Goal: Navigation & Orientation: Understand site structure

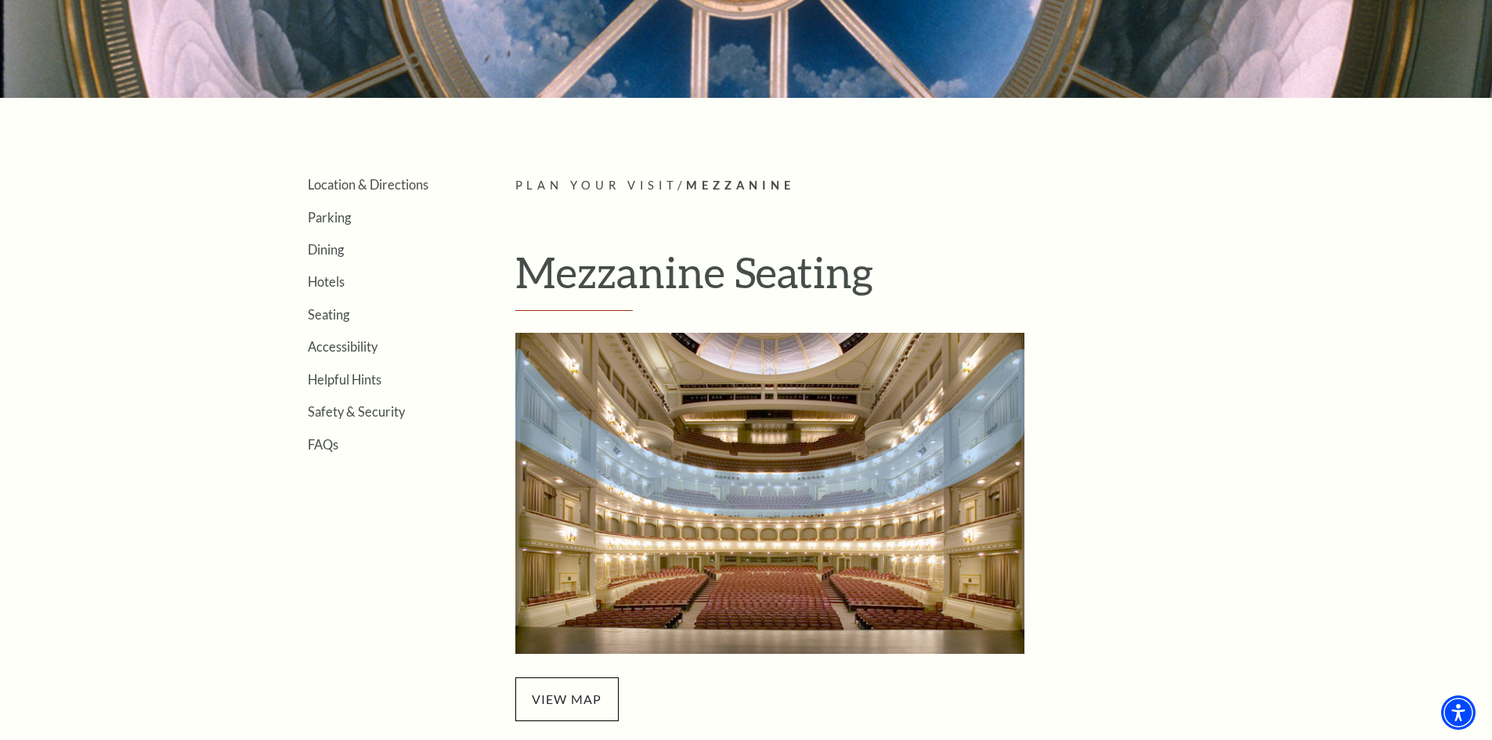
scroll to position [392, 0]
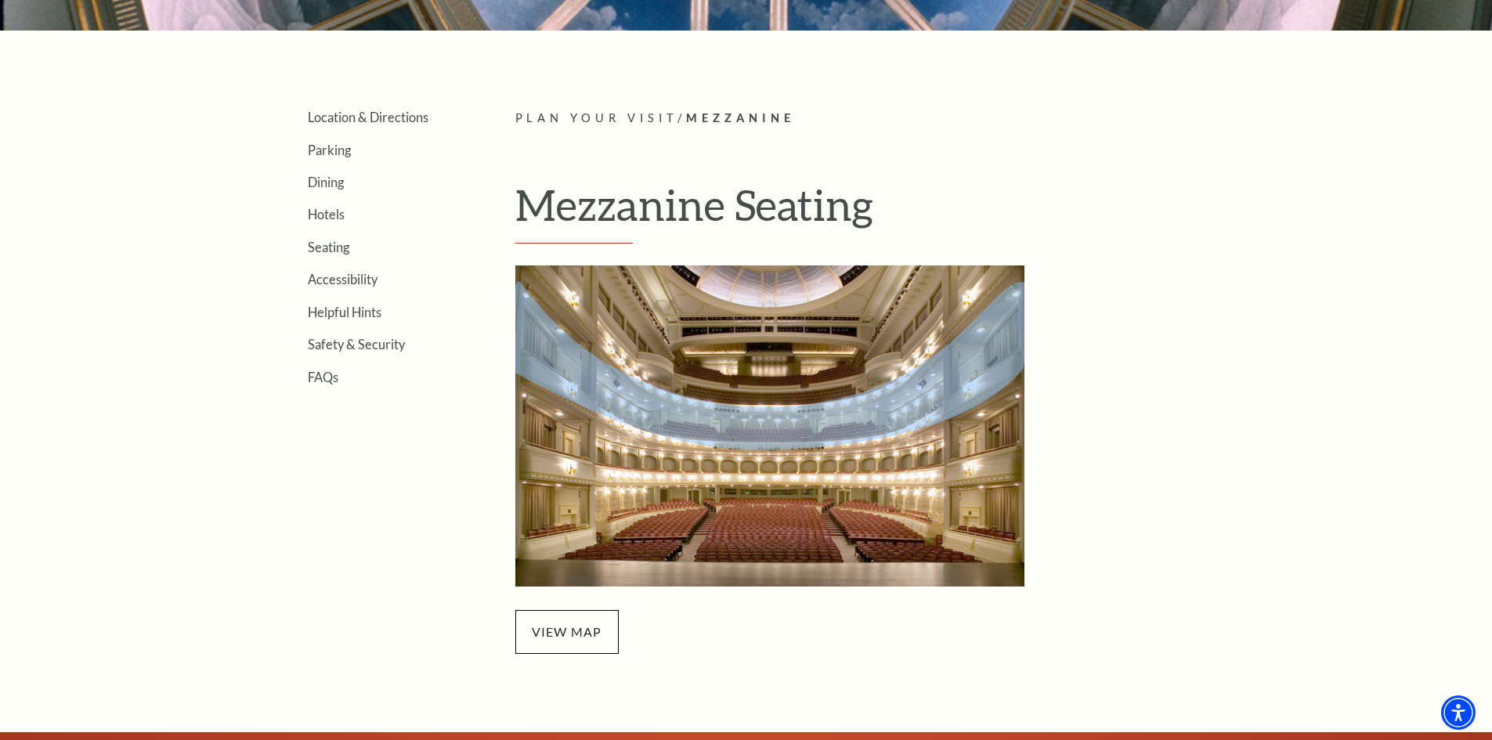
click at [771, 523] on img "Mezzanine Seating - open in a new tab" at bounding box center [769, 425] width 509 height 321
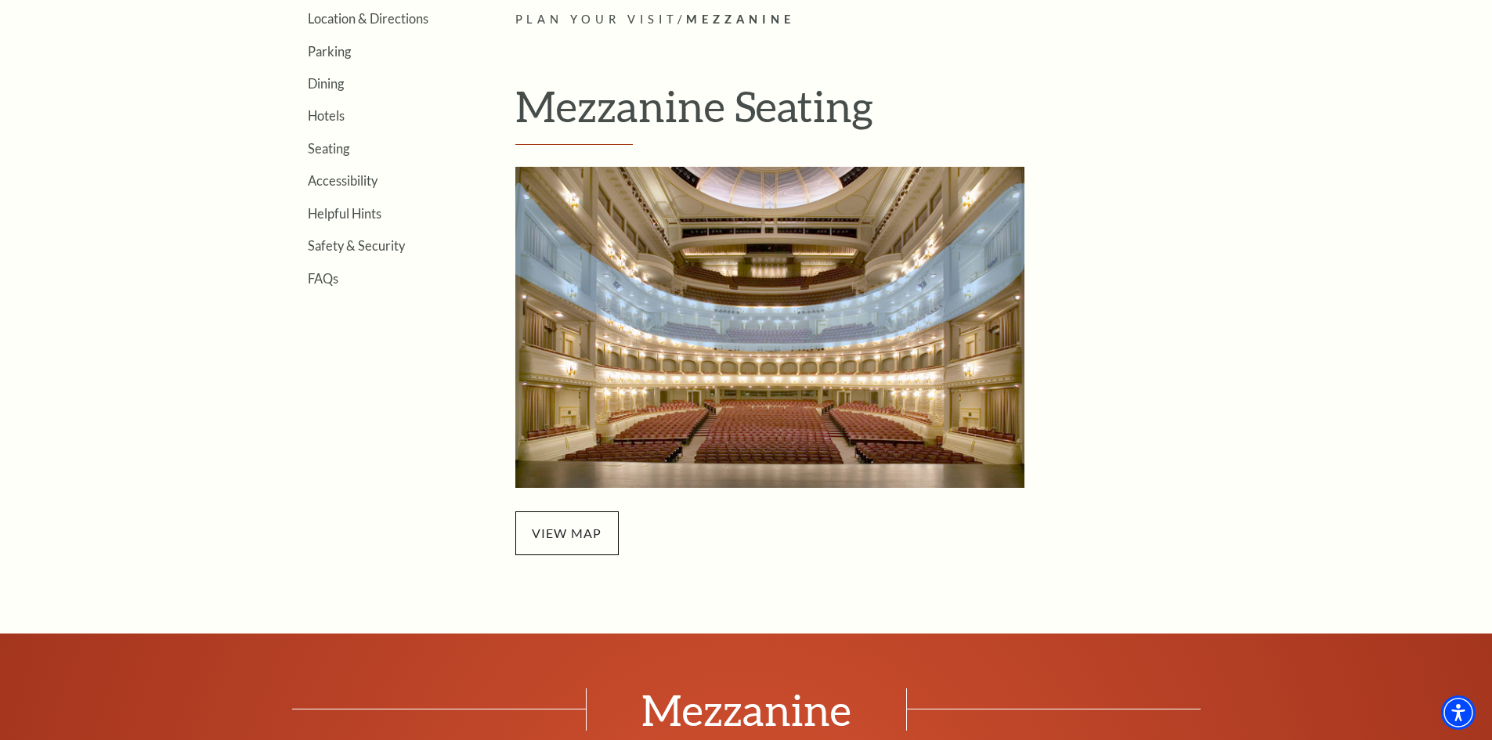
scroll to position [548, 0]
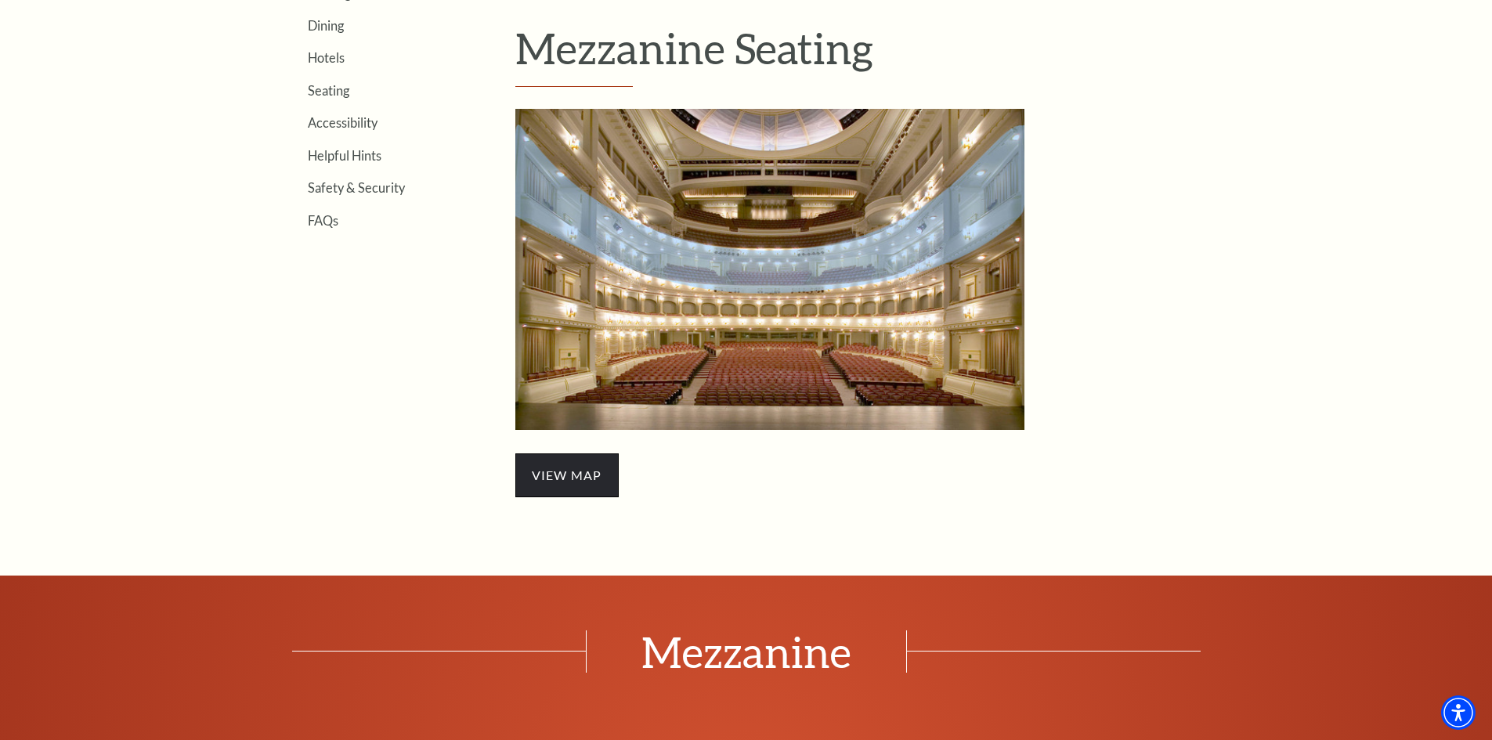
click at [552, 468] on span "view map" at bounding box center [566, 475] width 103 height 44
click at [680, 323] on img "Mezzanine Seating - open in a new tab" at bounding box center [769, 269] width 509 height 321
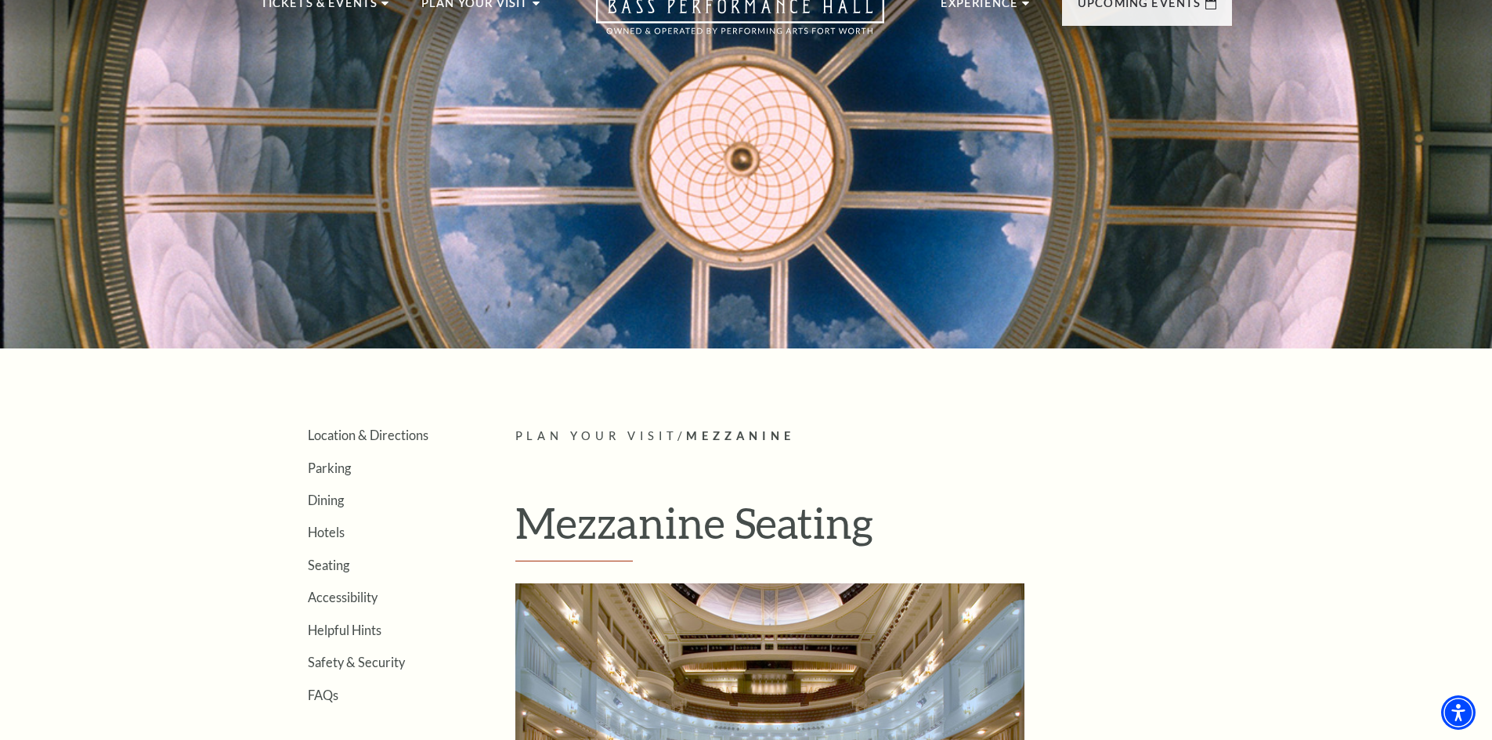
scroll to position [0, 0]
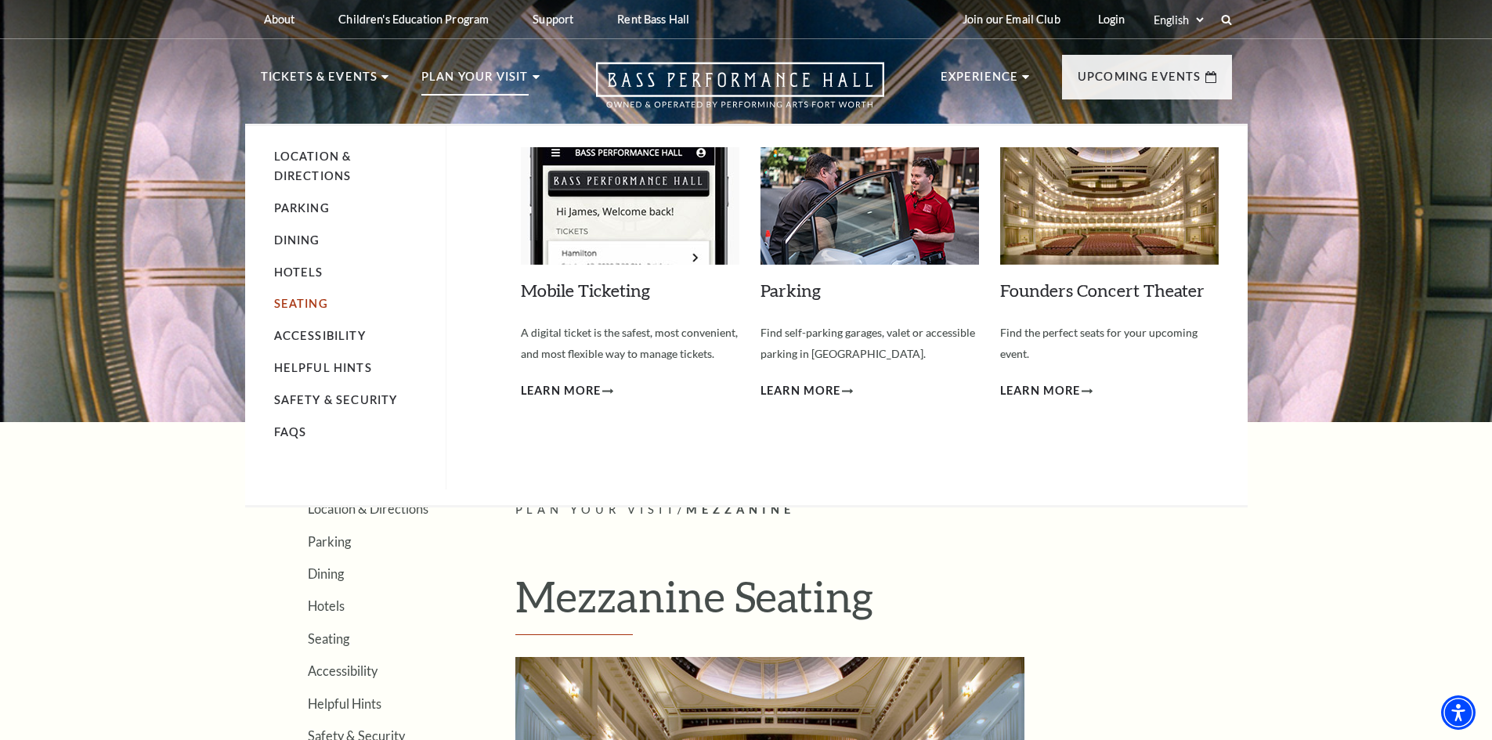
click at [307, 303] on link "Seating" at bounding box center [301, 303] width 54 height 13
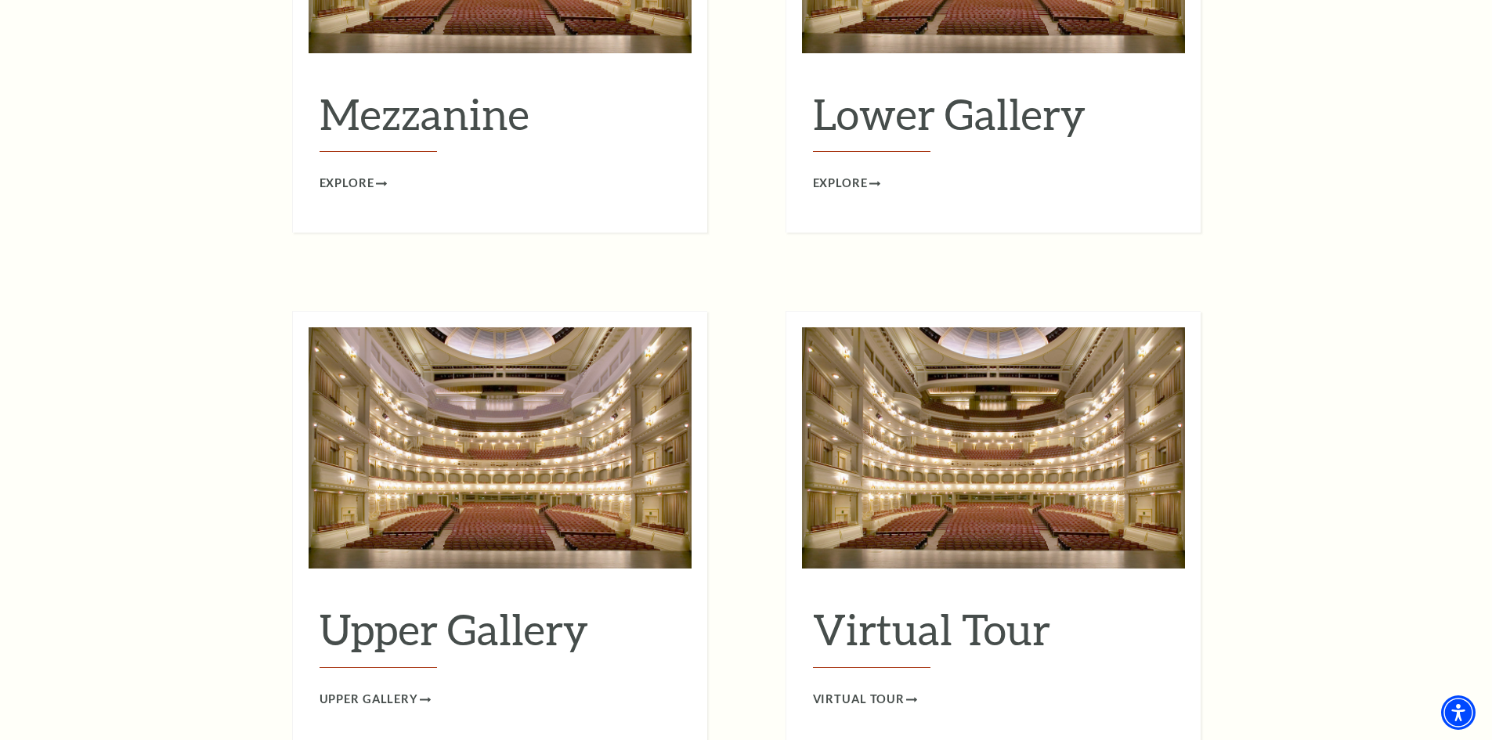
scroll to position [2347, 0]
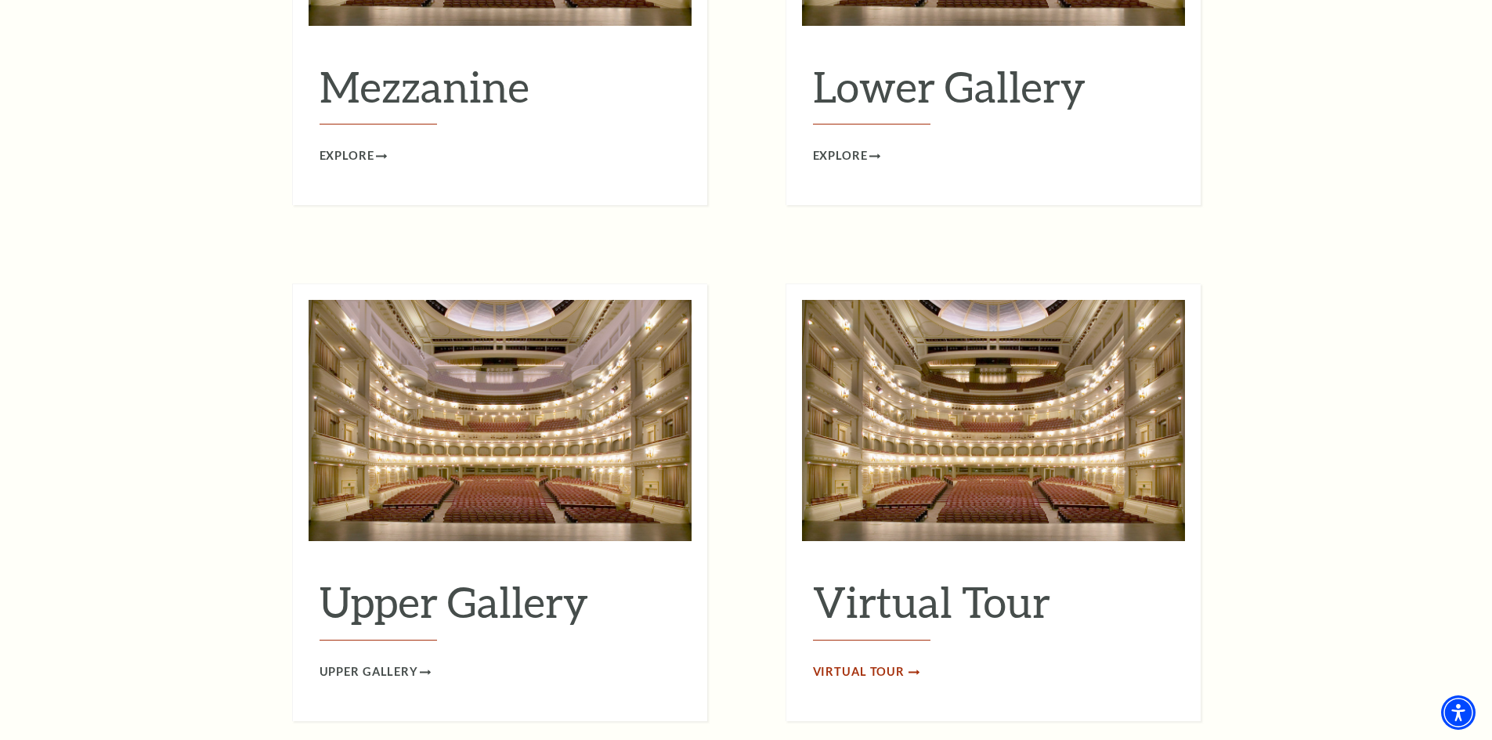
click at [890, 662] on span "Virtual Tour" at bounding box center [859, 672] width 92 height 20
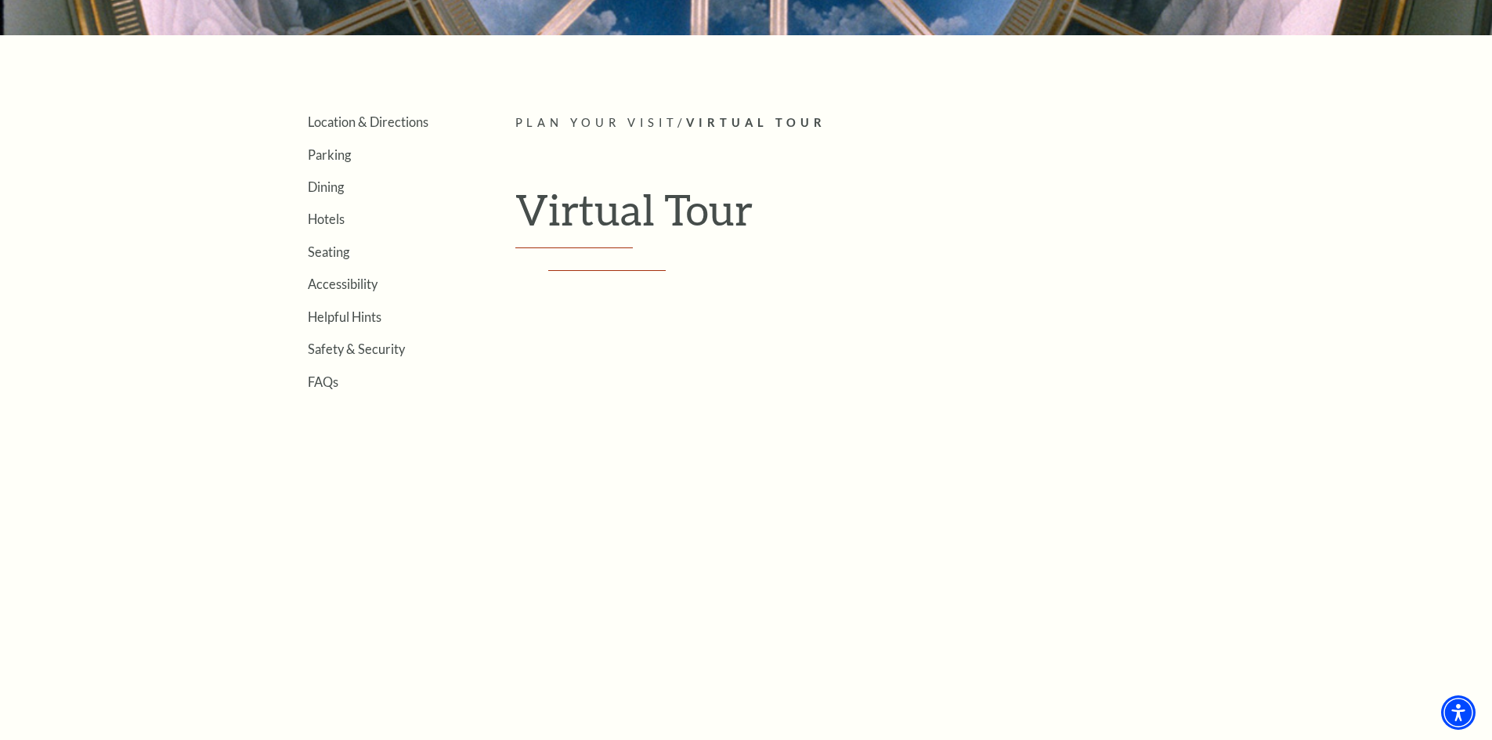
scroll to position [410, 0]
